Goal: Use online tool/utility: Use online tool/utility

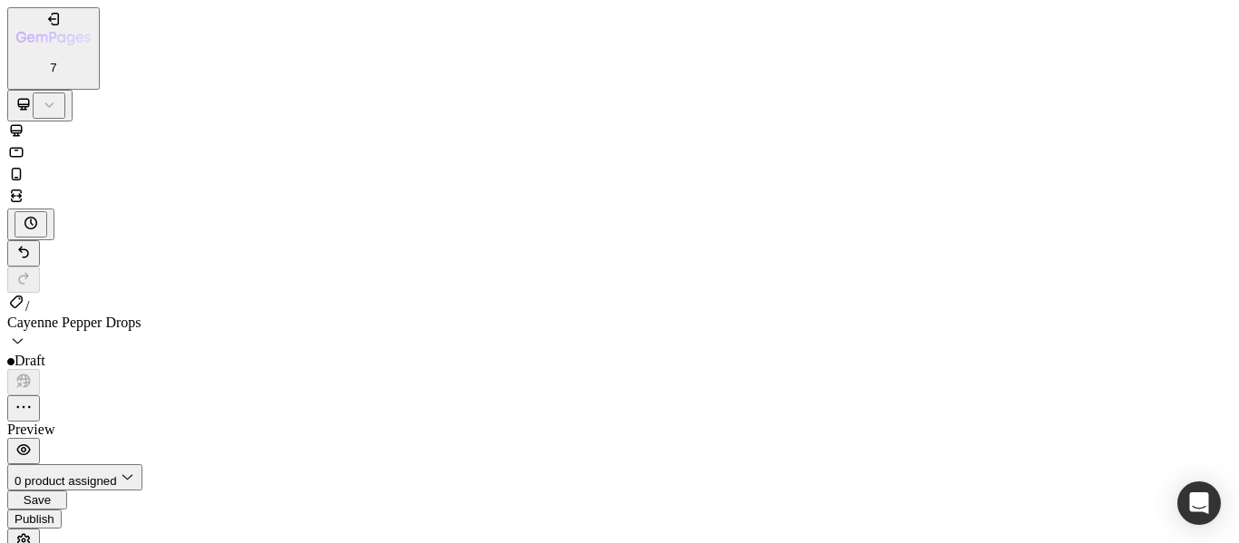
scroll to position [6516, 0]
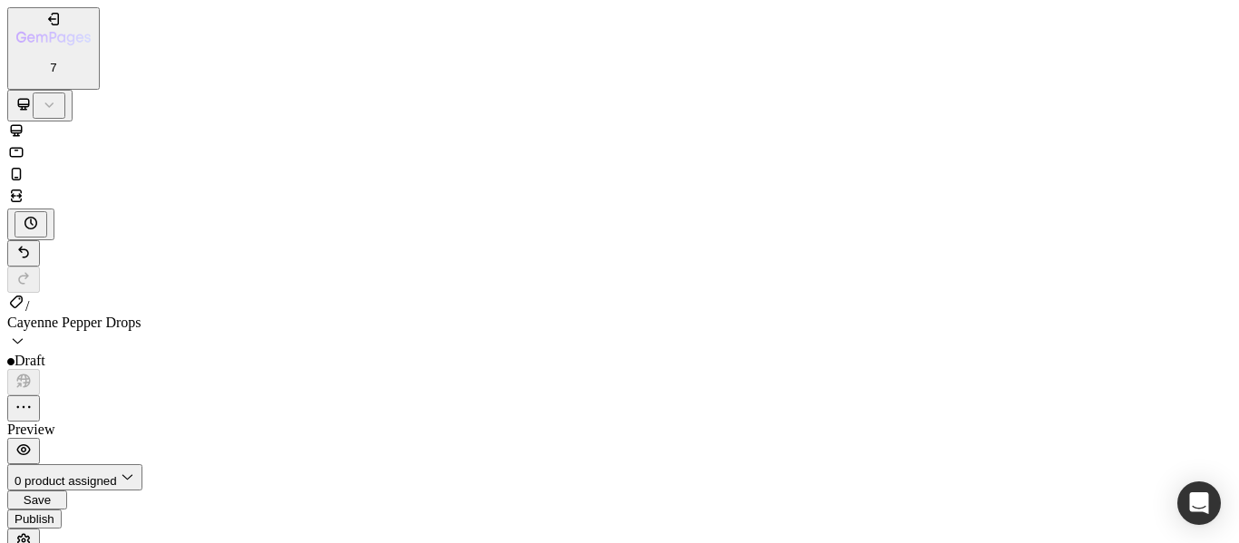
scroll to position [6810, 0]
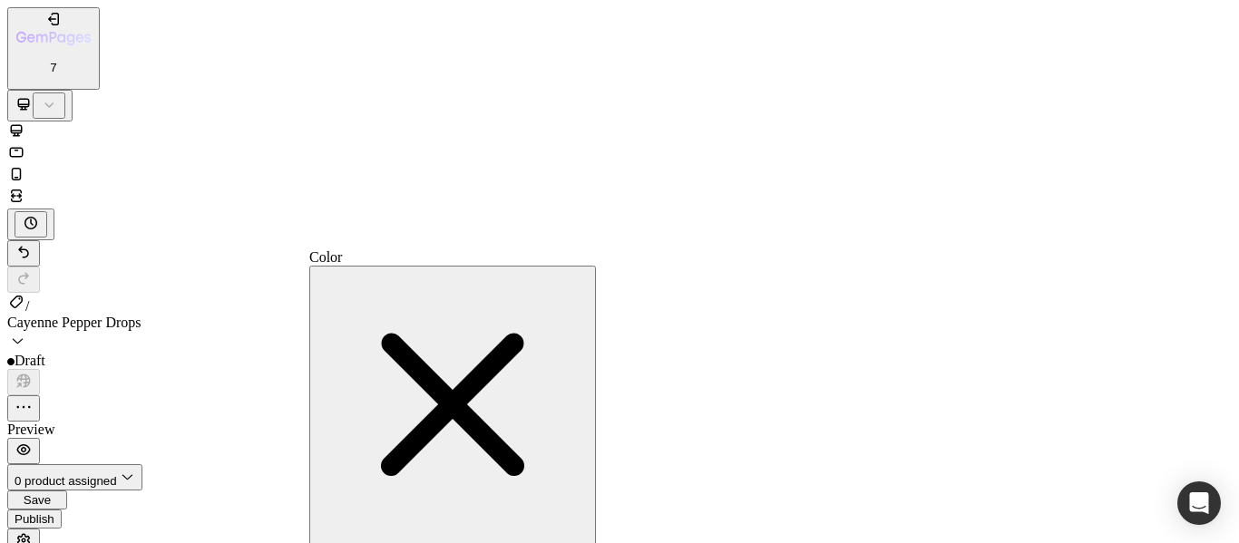
type input "FFFFFF"
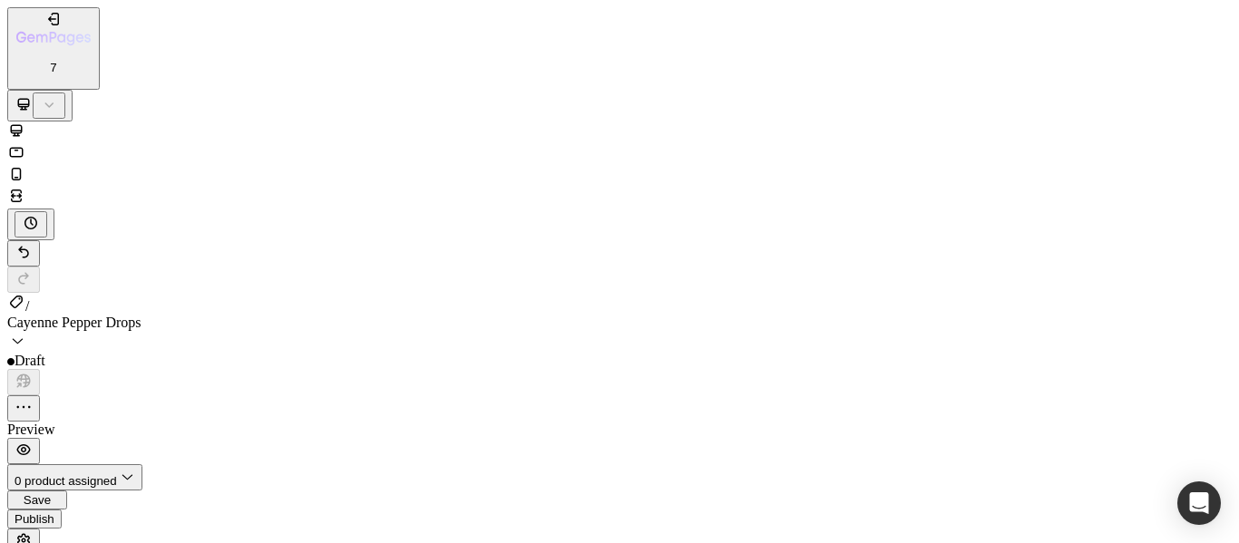
scroll to position [1959, 0]
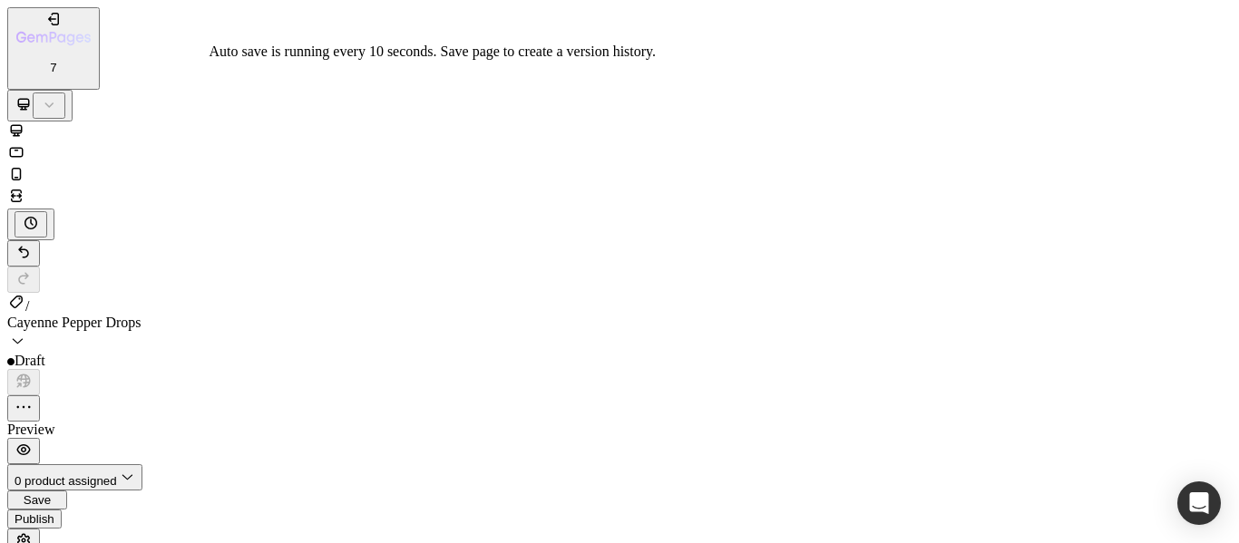
click at [51, 493] on span "Save" at bounding box center [37, 500] width 27 height 14
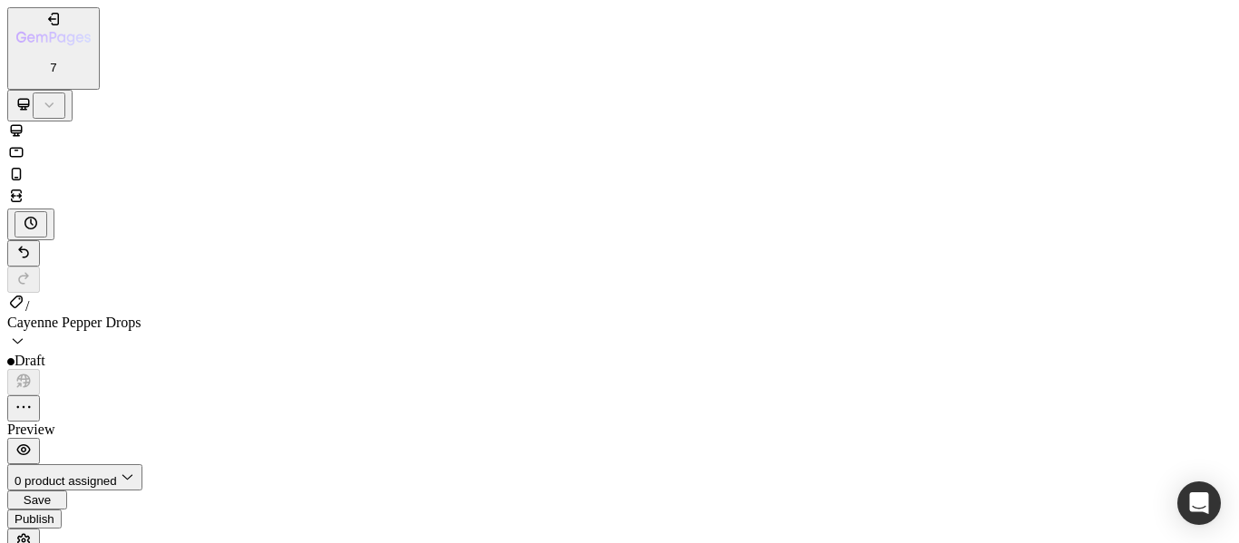
scroll to position [1707, 0]
drag, startPoint x: 681, startPoint y: 20820, endPoint x: 374, endPoint y: 20860, distance: 309.1
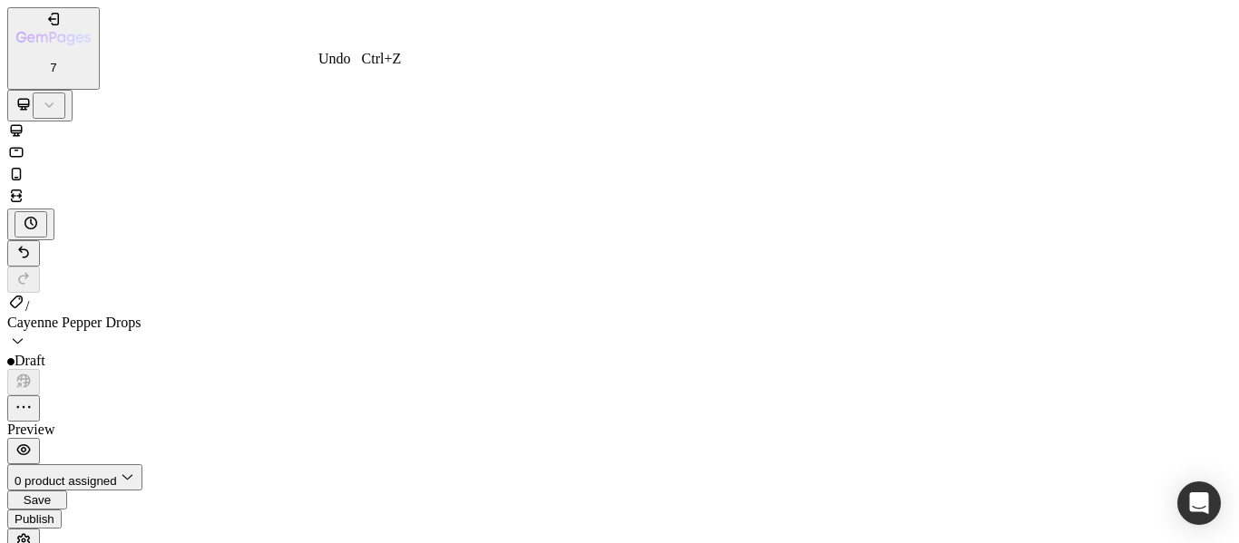
click at [33, 243] on icon "Undo/Redo" at bounding box center [24, 252] width 18 height 18
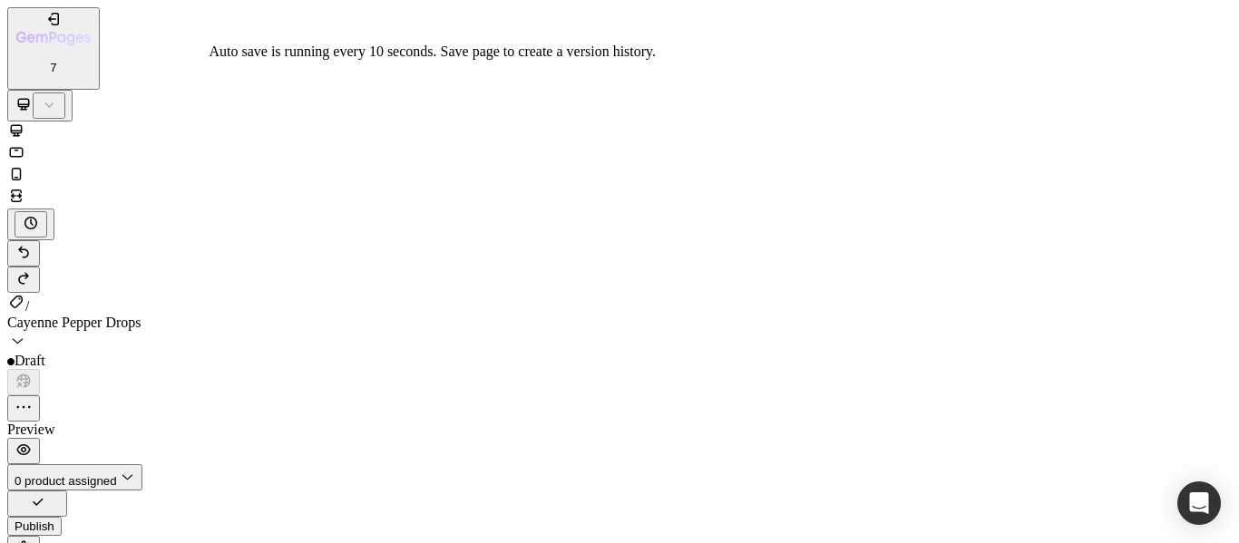
click at [46, 493] on icon "button" at bounding box center [37, 502] width 18 height 18
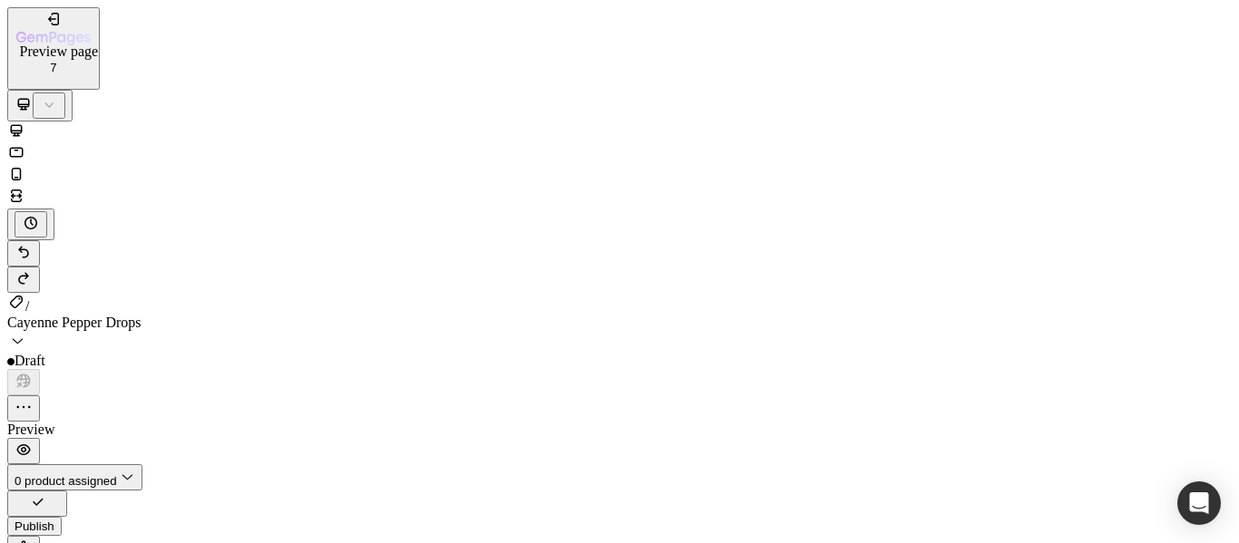
click at [31, 444] on icon "button" at bounding box center [24, 449] width 14 height 11
click at [33, 441] on icon "button" at bounding box center [24, 450] width 18 height 18
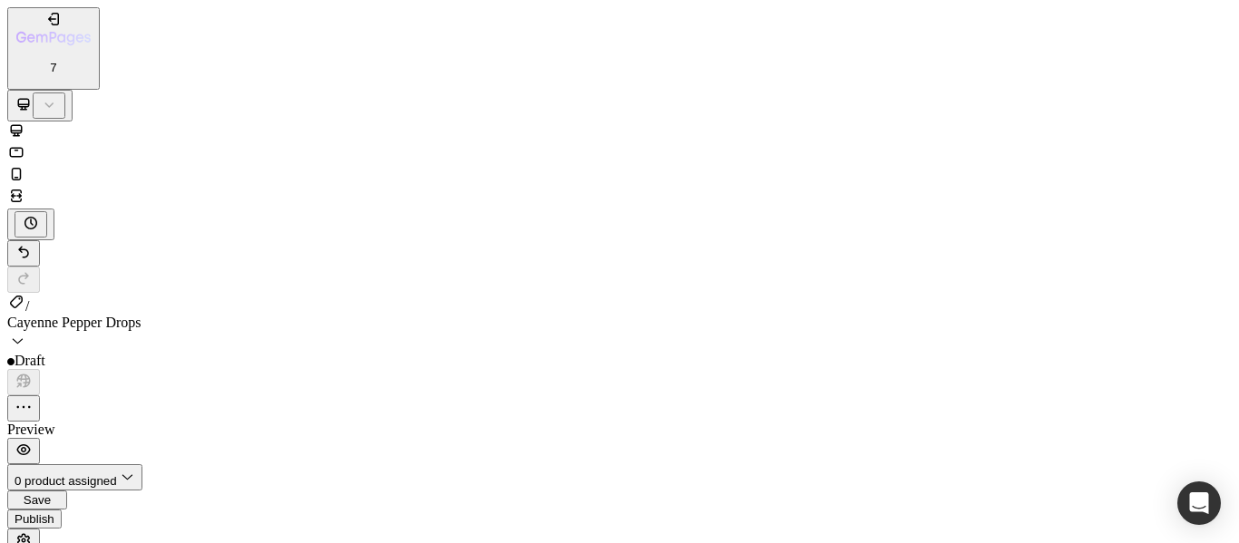
scroll to position [452, 0]
drag, startPoint x: 196, startPoint y: 280, endPoint x: 173, endPoint y: 283, distance: 22.8
type input "0.1"
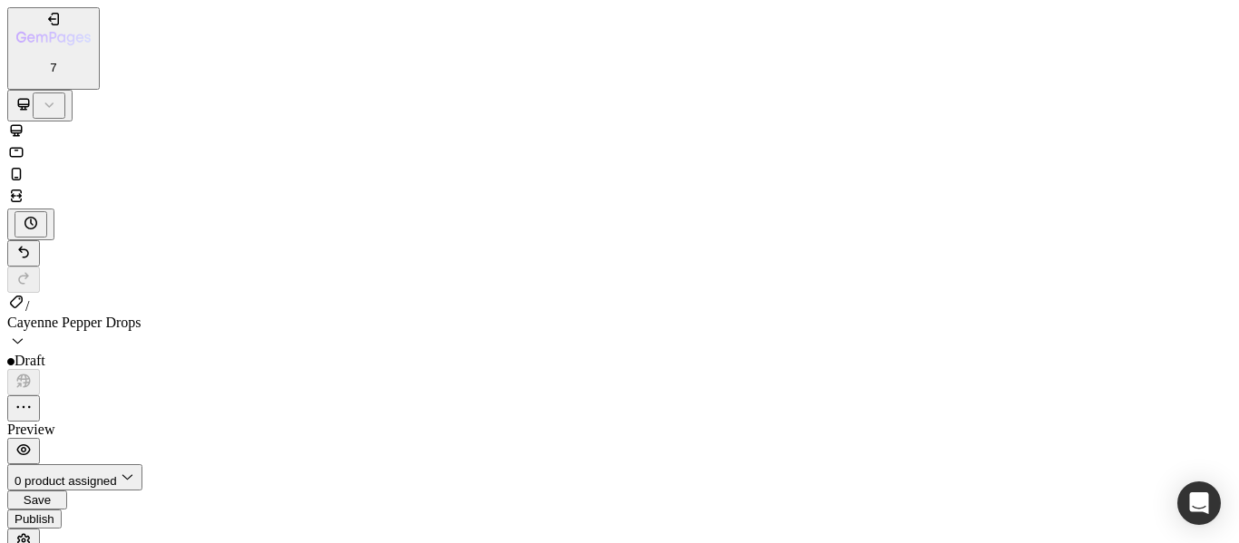
type input "3"
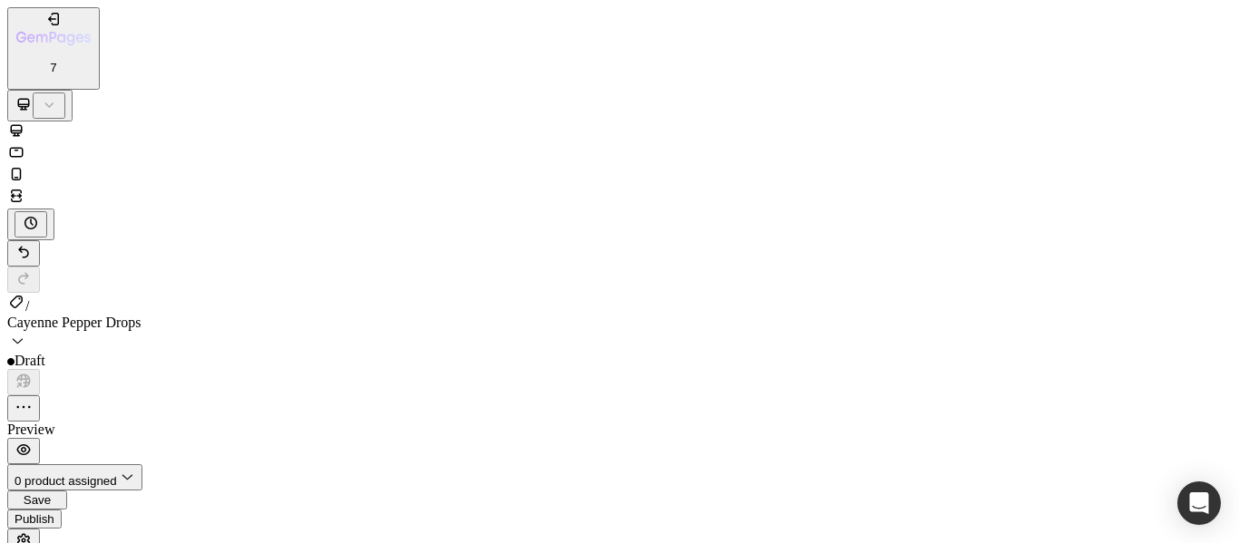
type input "3"
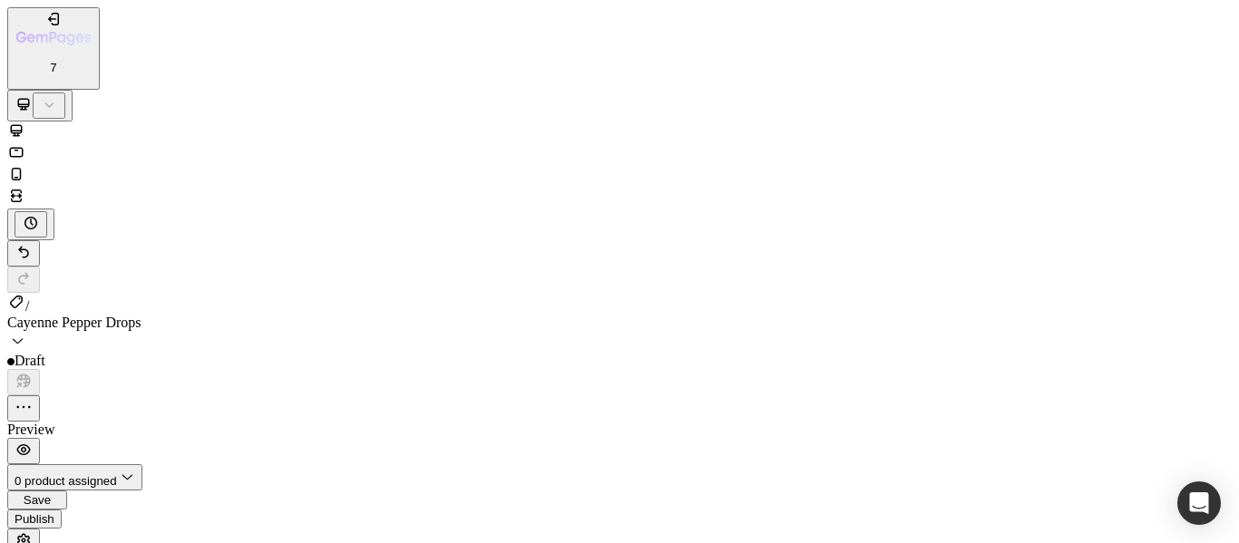
drag, startPoint x: 256, startPoint y: 233, endPoint x: 248, endPoint y: 220, distance: 15.1
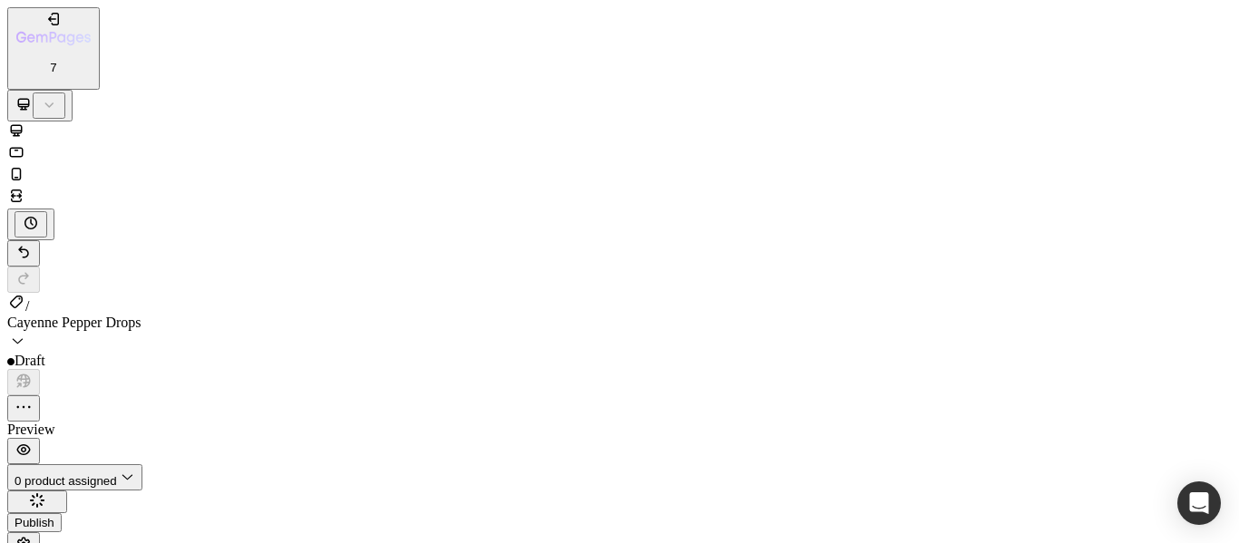
scroll to position [0, 0]
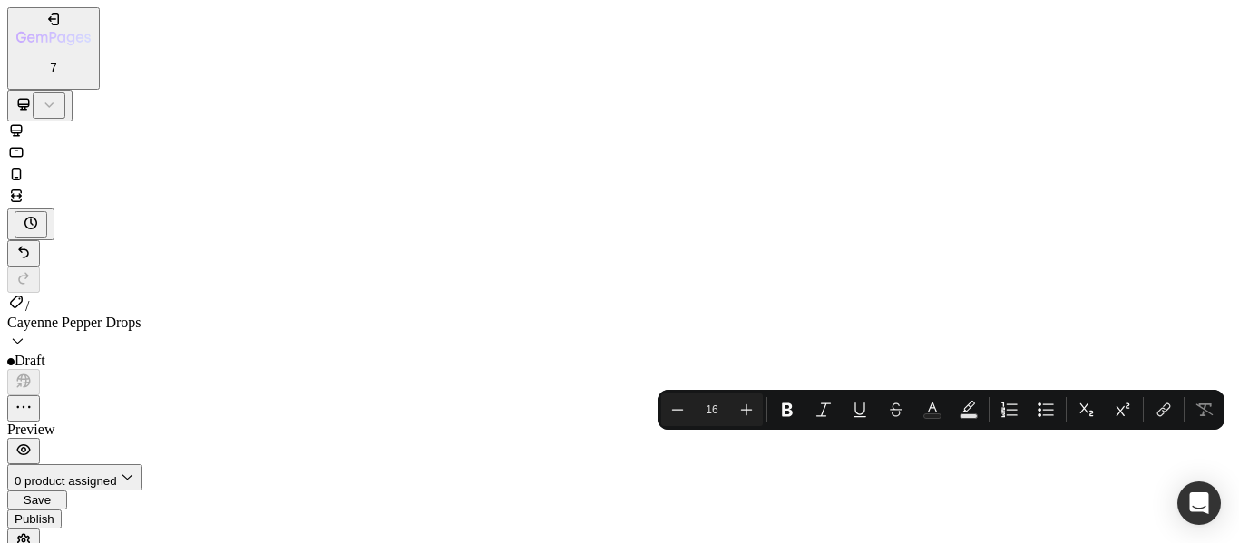
scroll to position [818, 0]
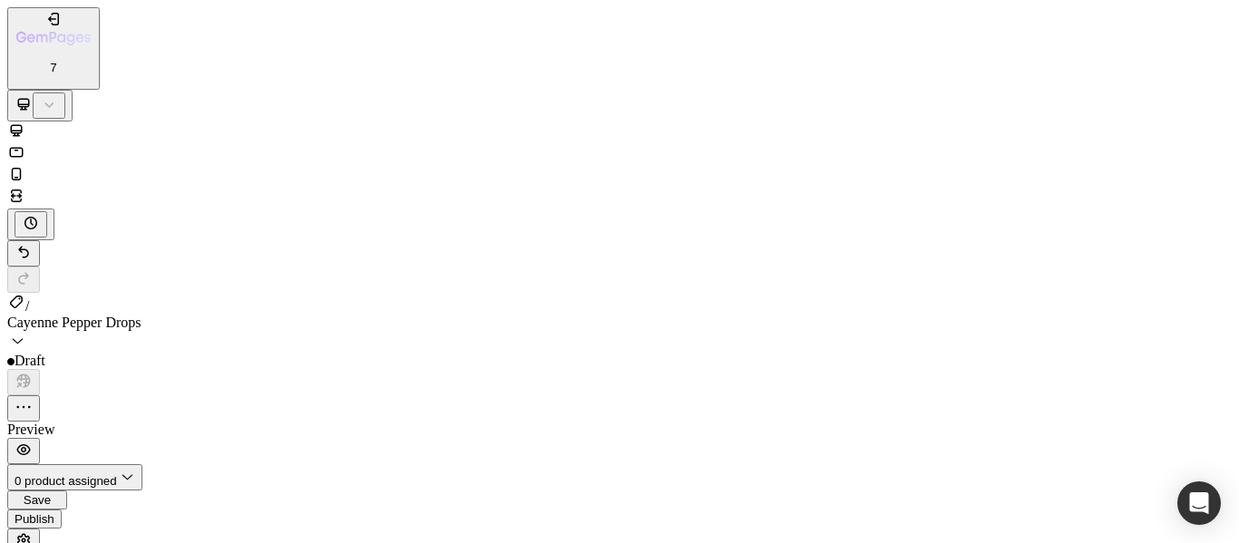
scroll to position [836, 0]
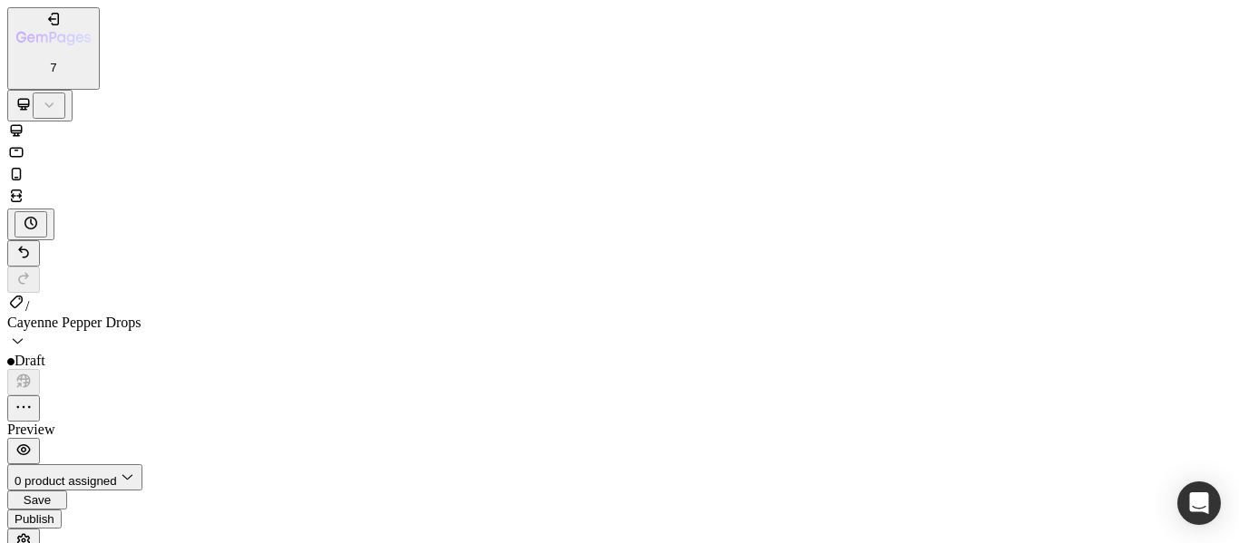
scroll to position [1464, 0]
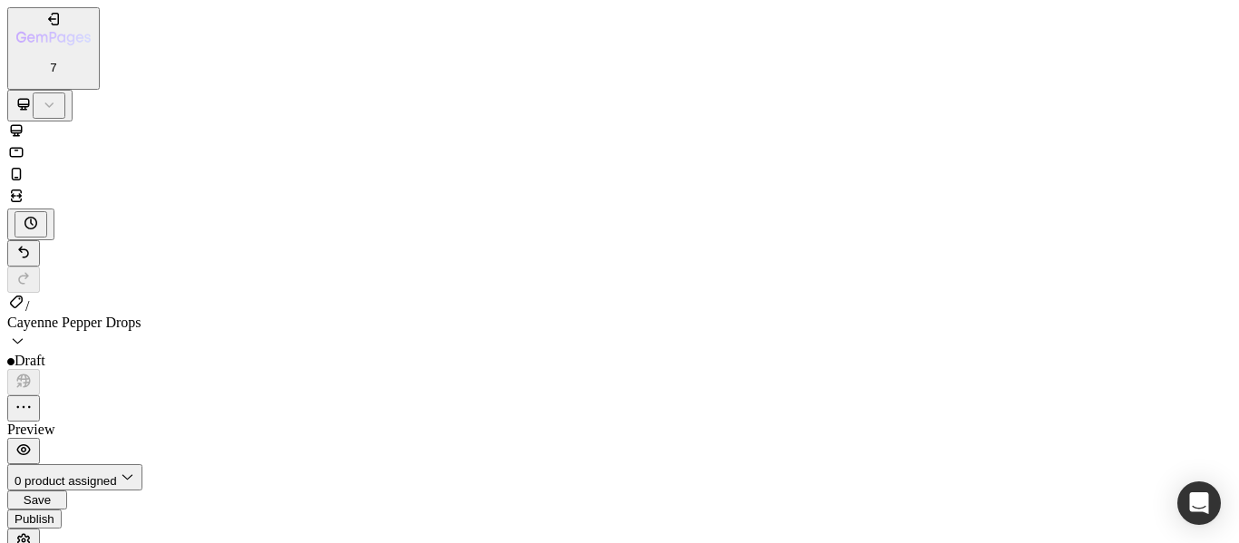
scroll to position [925, 0]
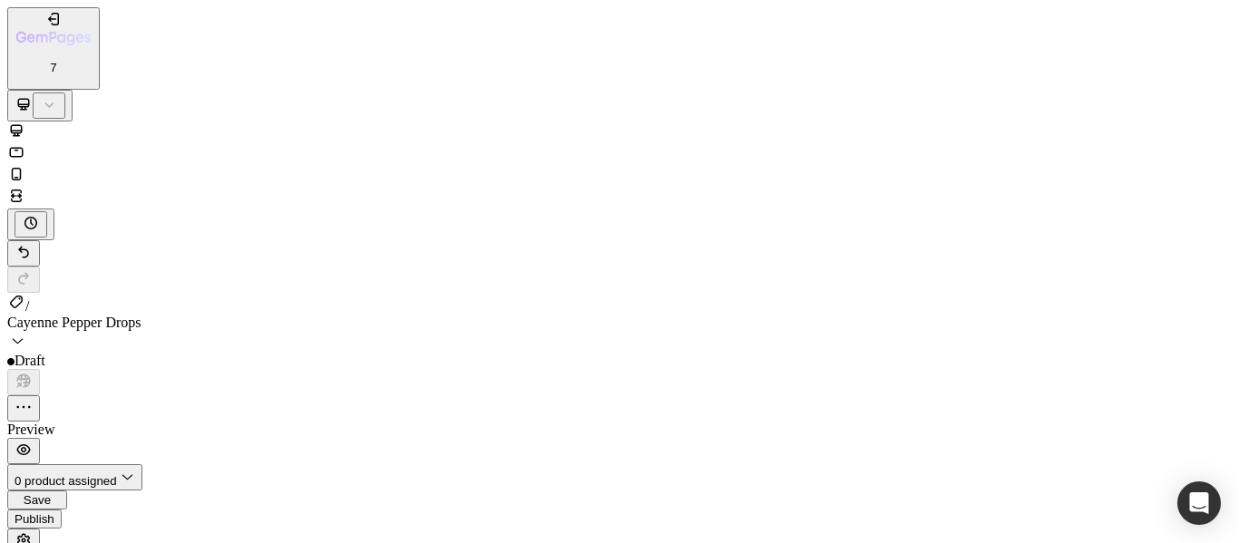
drag, startPoint x: 705, startPoint y: 23319, endPoint x: 809, endPoint y: 23364, distance: 112.9
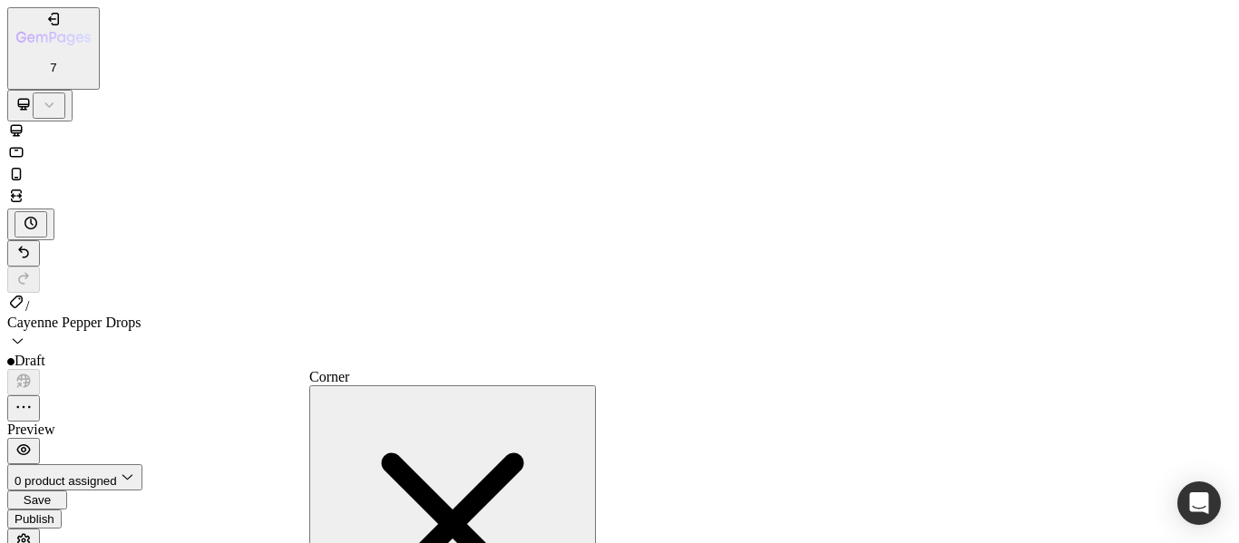
scroll to position [1729, 0]
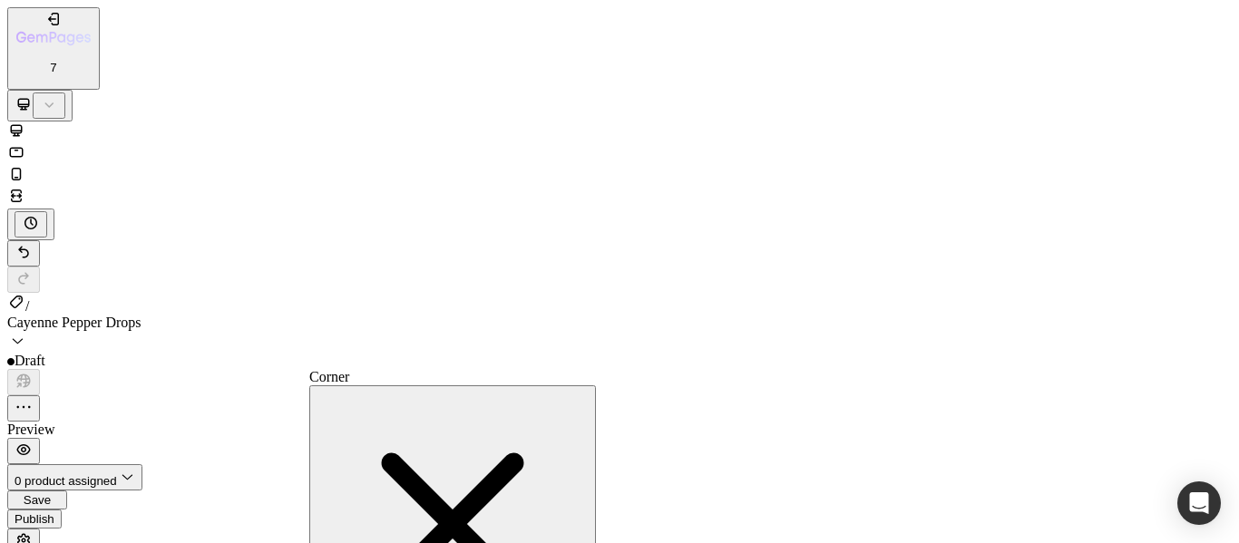
type input "15"
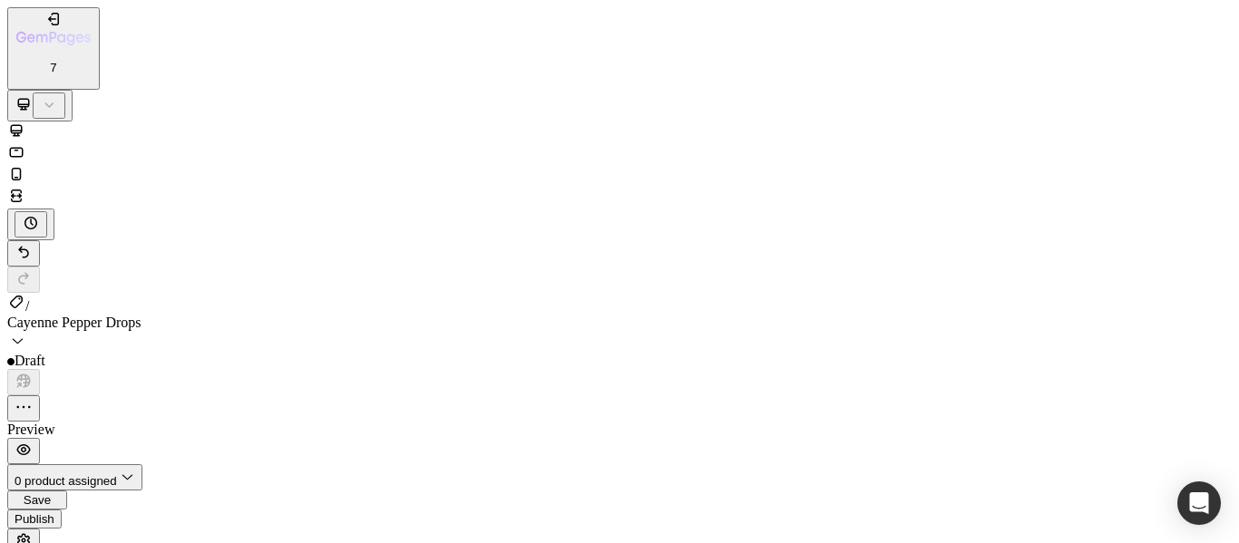
scroll to position [2947, 0]
drag, startPoint x: 753, startPoint y: 18444, endPoint x: 1106, endPoint y: 18058, distance: 522.4
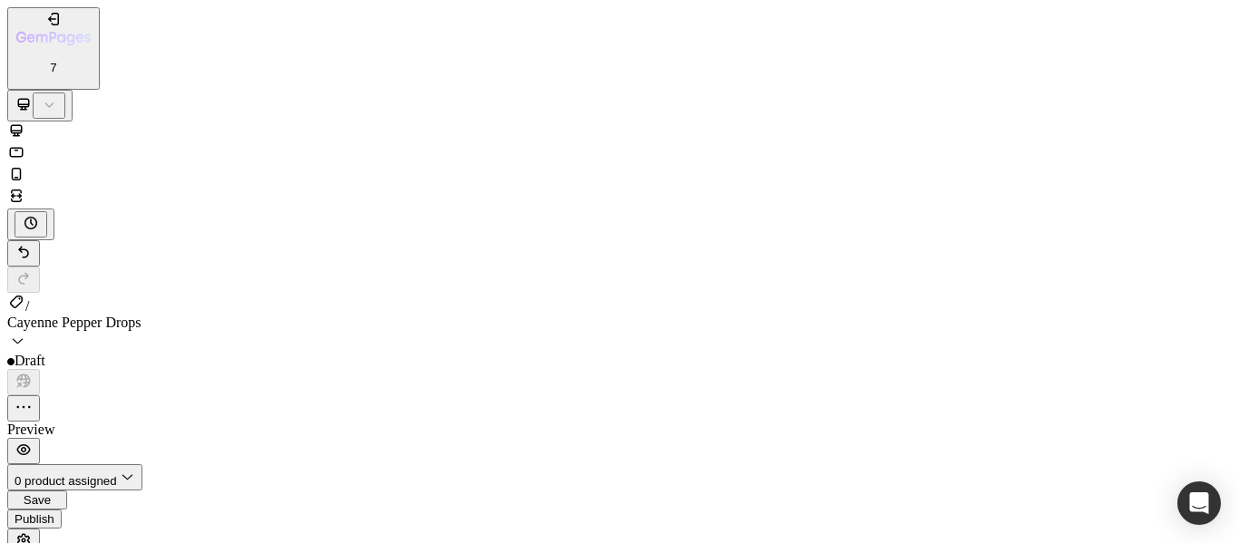
scroll to position [4120, 0]
drag, startPoint x: 663, startPoint y: 12166, endPoint x: 751, endPoint y: 11951, distance: 233.0
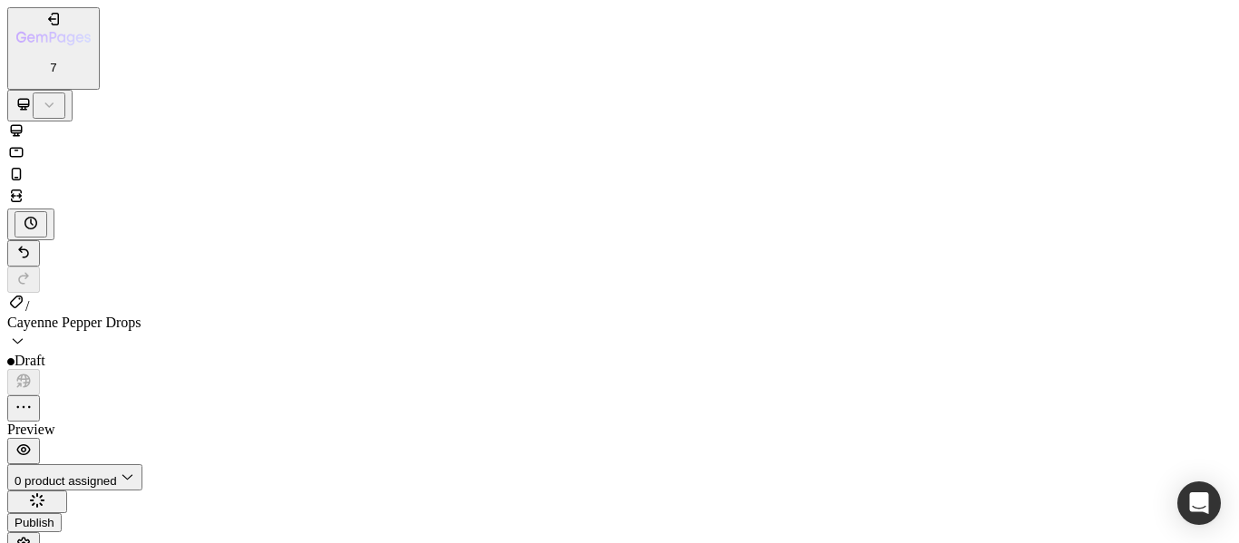
drag, startPoint x: 900, startPoint y: 23099, endPoint x: 891, endPoint y: 23070, distance: 30.4
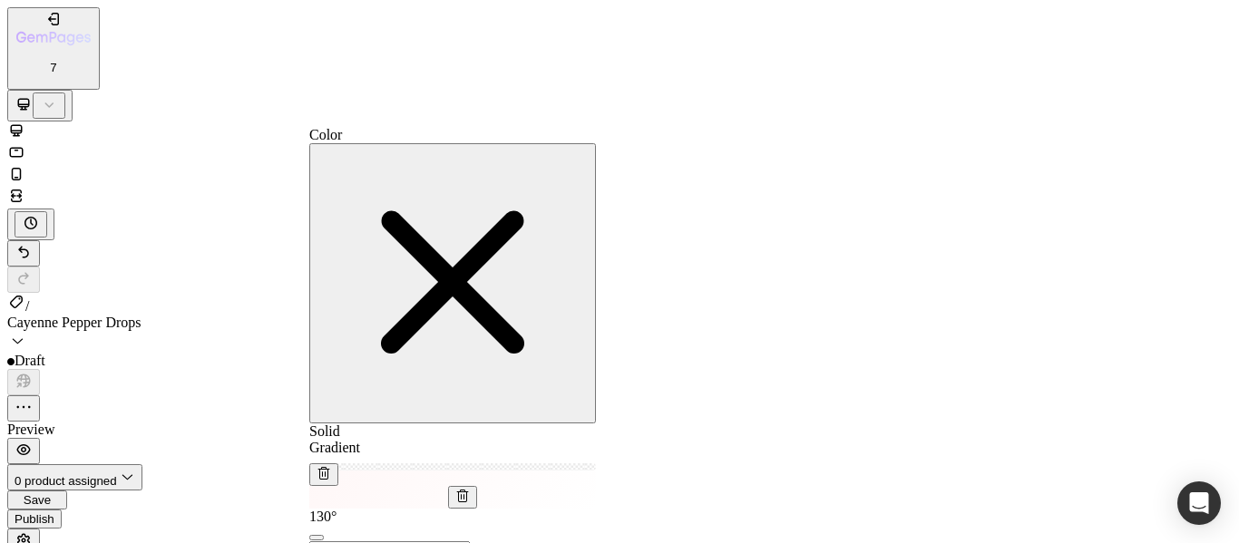
click at [472, 509] on div at bounding box center [591, 509] width 287 height 0
drag, startPoint x: 538, startPoint y: 277, endPoint x: 522, endPoint y: 240, distance: 40.2
click at [522, 503] on div at bounding box center [452, 508] width 287 height 10
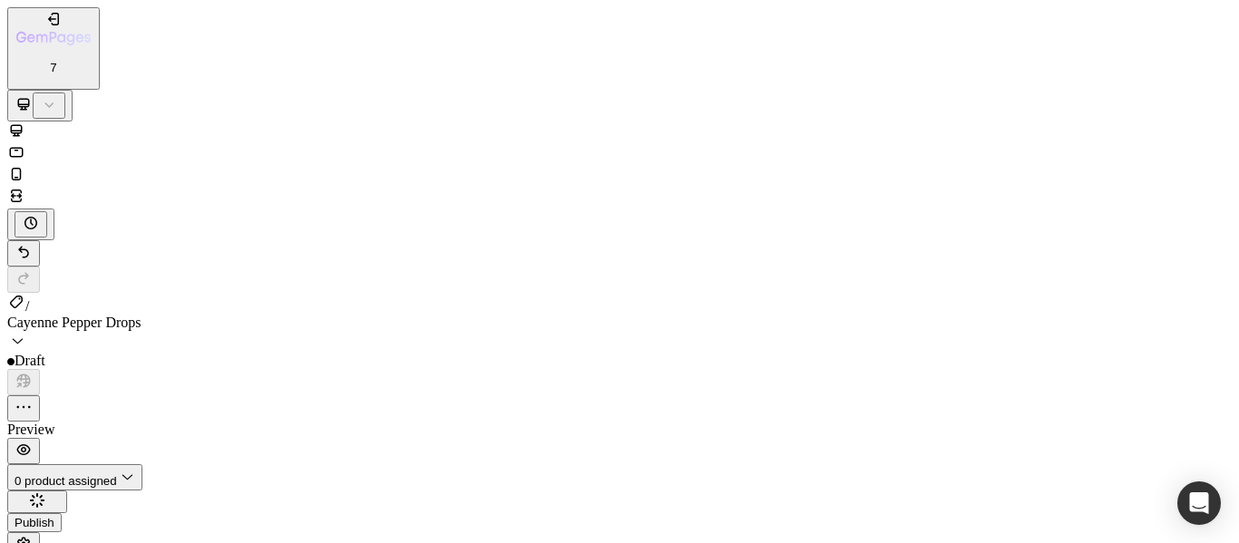
scroll to position [3154, 0]
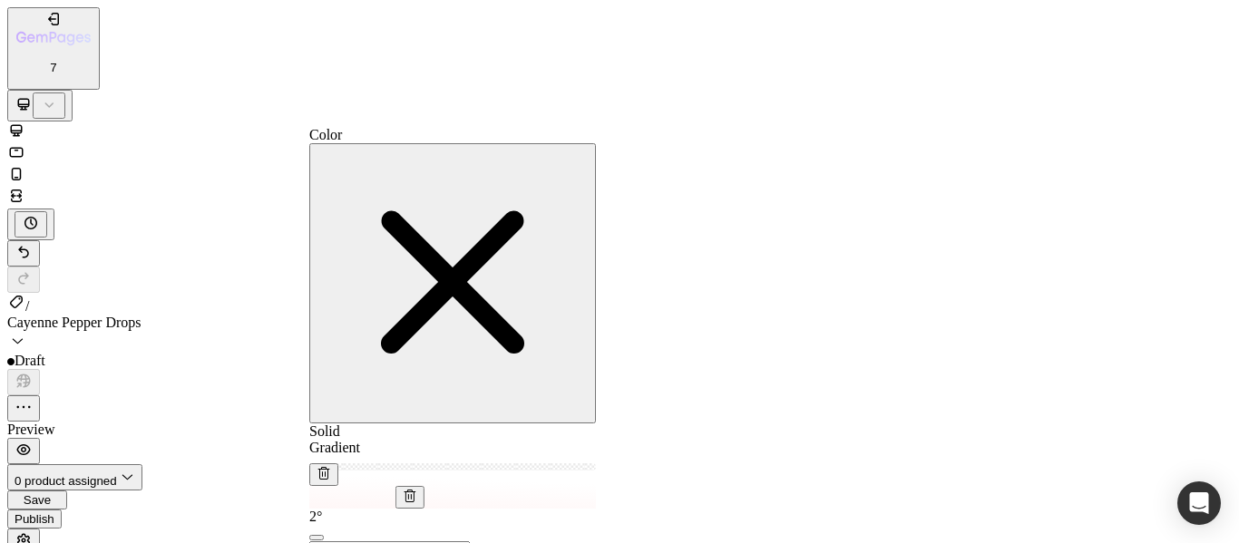
type input "FFF7F7"
drag, startPoint x: 469, startPoint y: 266, endPoint x: 419, endPoint y: 266, distance: 49.9
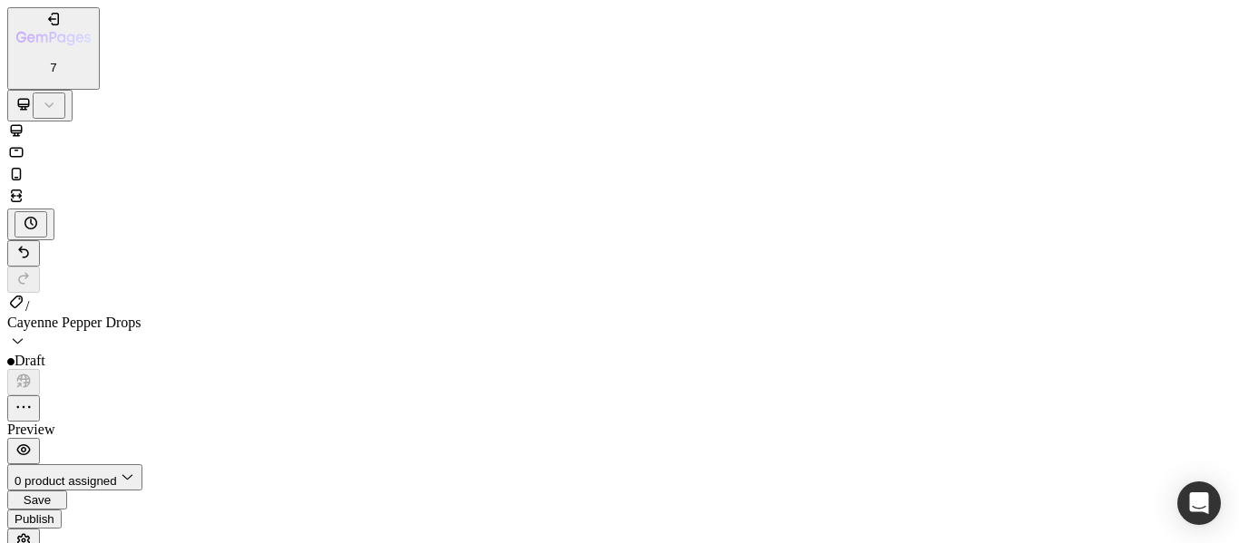
scroll to position [3137, 0]
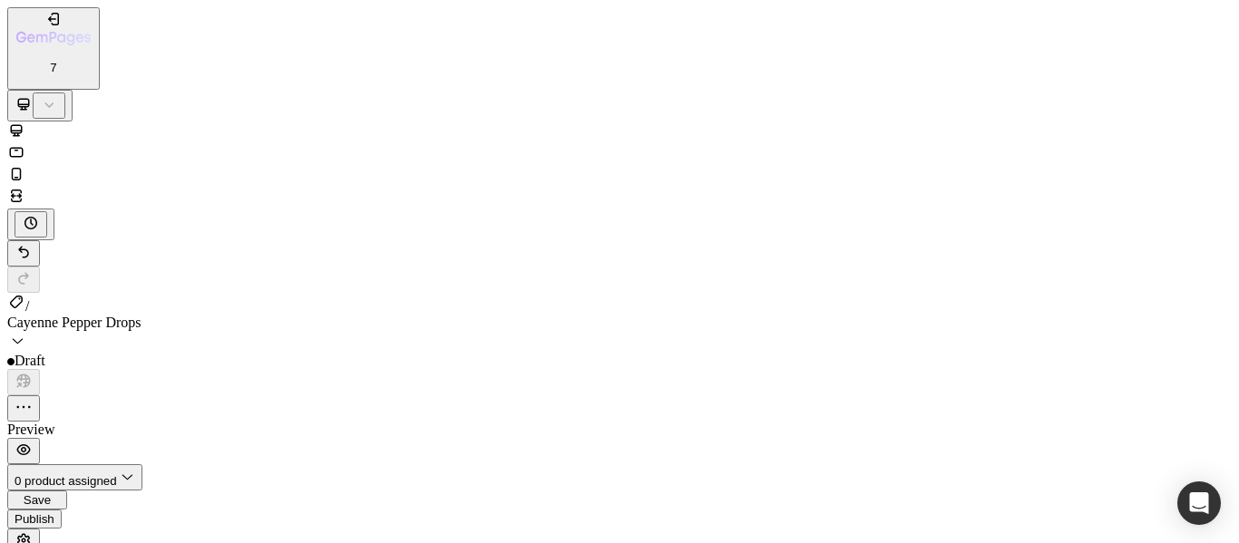
drag, startPoint x: 670, startPoint y: 11591, endPoint x: 794, endPoint y: 11609, distance: 125.5
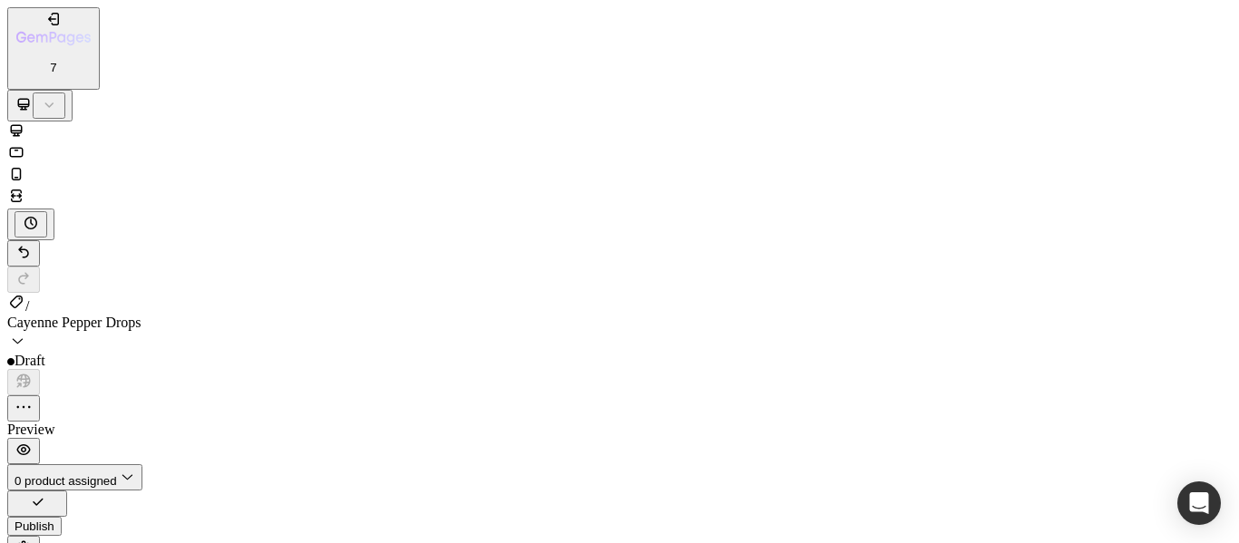
drag, startPoint x: 873, startPoint y: 11629, endPoint x: 667, endPoint y: 11584, distance: 210.6
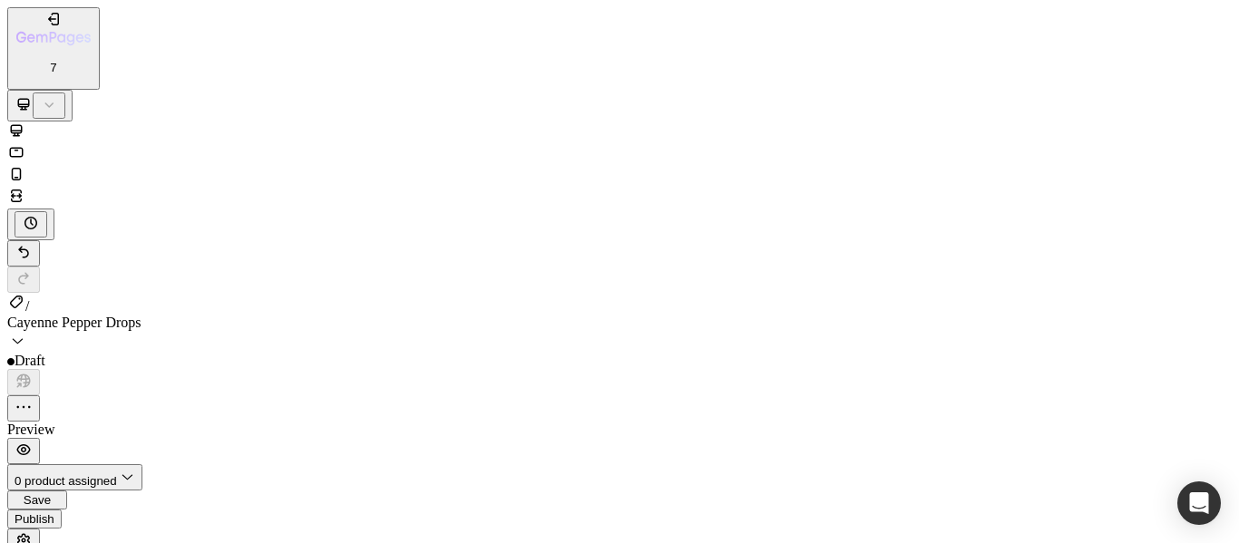
drag, startPoint x: 667, startPoint y: 11584, endPoint x: 880, endPoint y: 11627, distance: 216.4
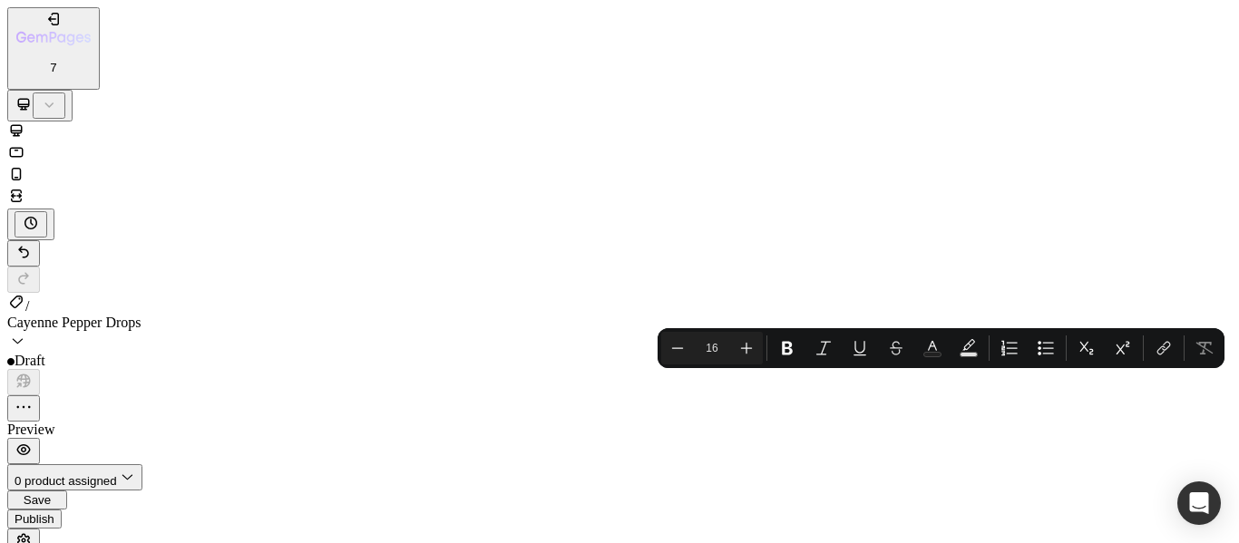
drag, startPoint x: 667, startPoint y: 11588, endPoint x: 938, endPoint y: 11636, distance: 274.4
click at [1042, 345] on icon "Editor contextual toolbar" at bounding box center [1045, 348] width 18 height 18
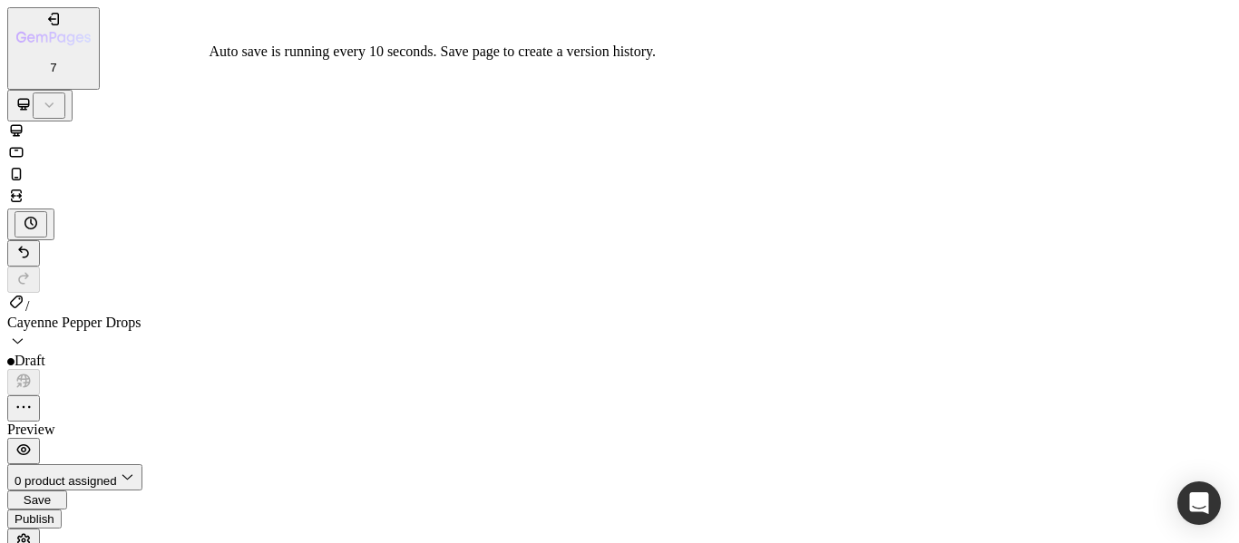
click at [51, 493] on span "Save" at bounding box center [37, 500] width 27 height 14
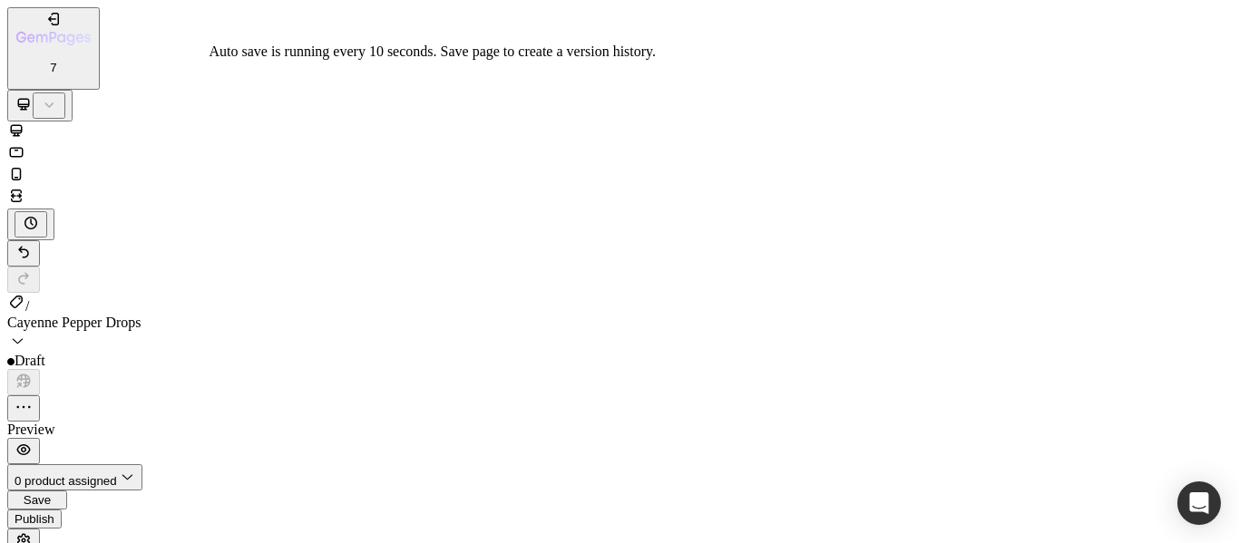
click at [51, 493] on span "Save" at bounding box center [37, 500] width 27 height 14
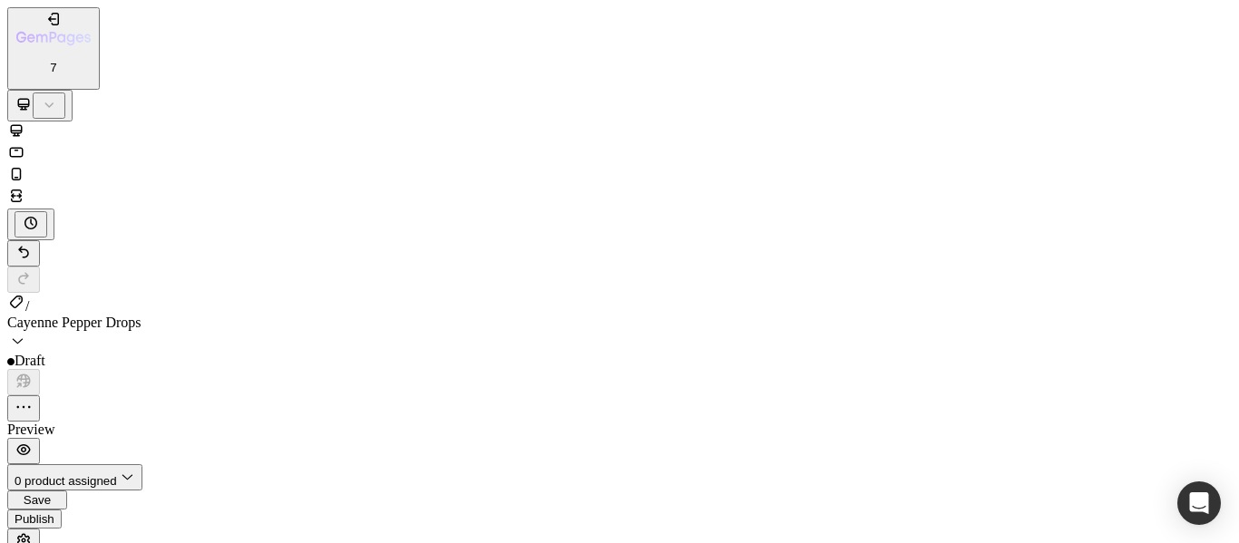
type input "[URL][DOMAIN_NAME]"
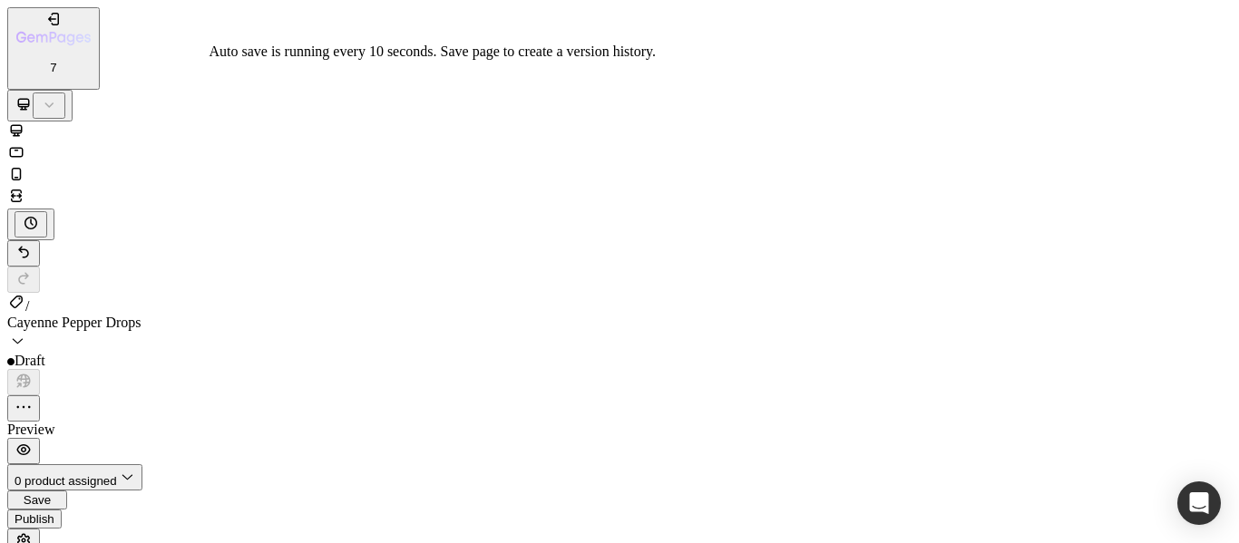
click at [51, 493] on span "Save" at bounding box center [37, 500] width 27 height 14
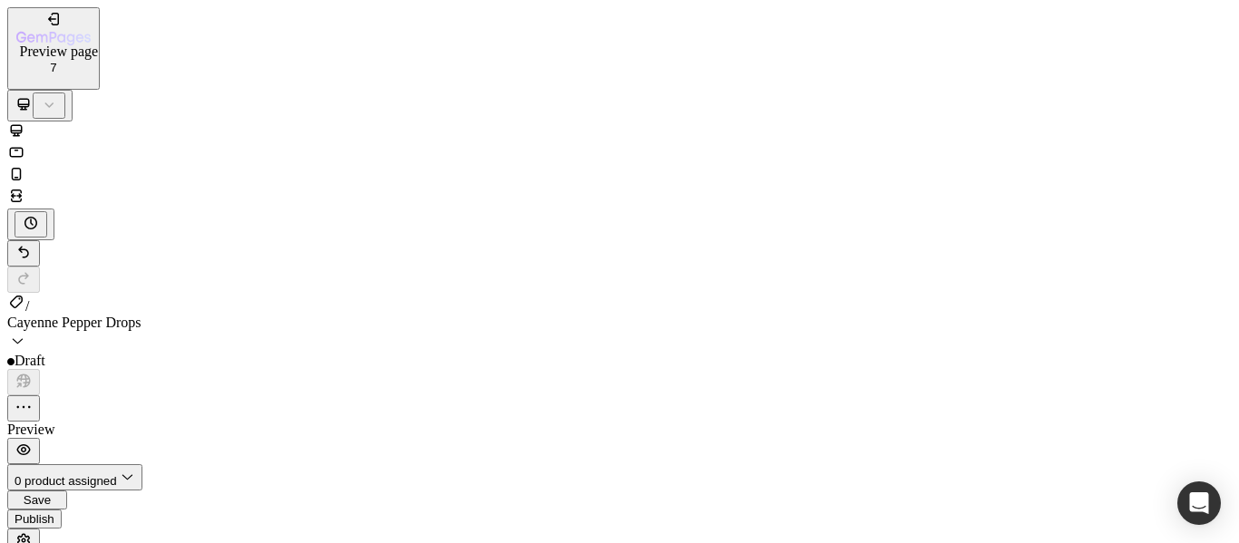
click at [33, 441] on icon "button" at bounding box center [24, 450] width 18 height 18
drag, startPoint x: 251, startPoint y: 18488, endPoint x: 423, endPoint y: 18446, distance: 177.3
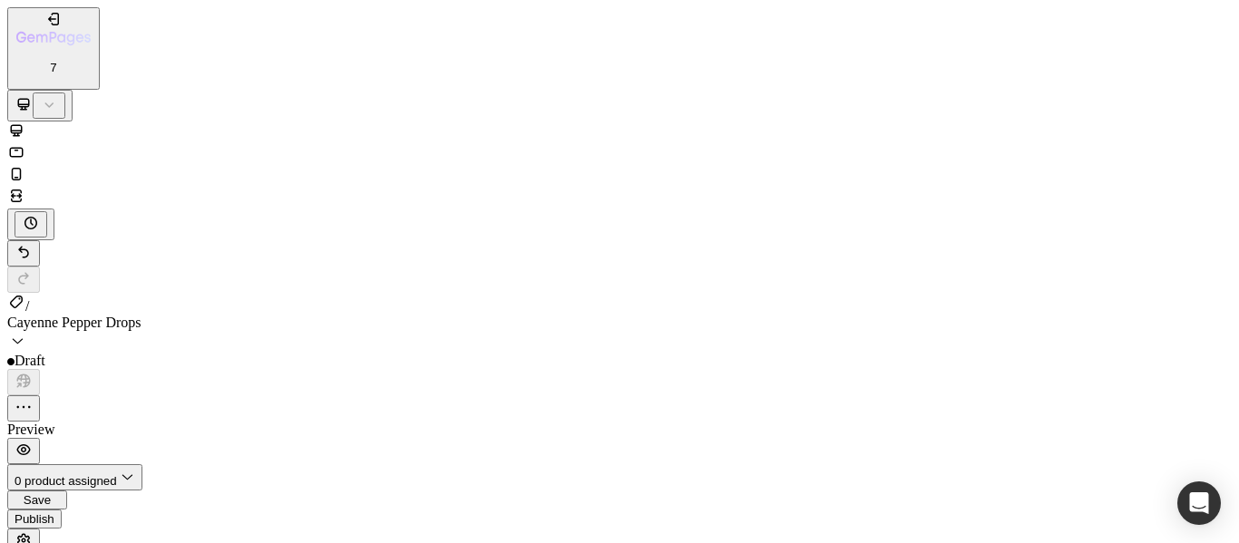
type input "[URL][DOMAIN_NAME]"
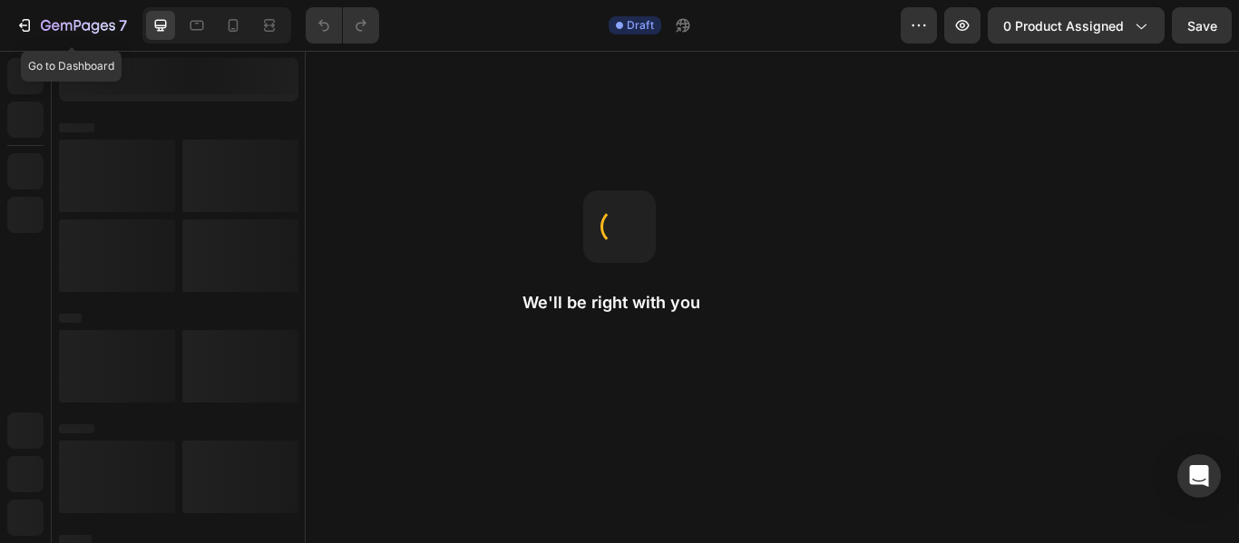
click at [29, 27] on icon "button" at bounding box center [27, 25] width 8 height 13
